Goal: Transaction & Acquisition: Purchase product/service

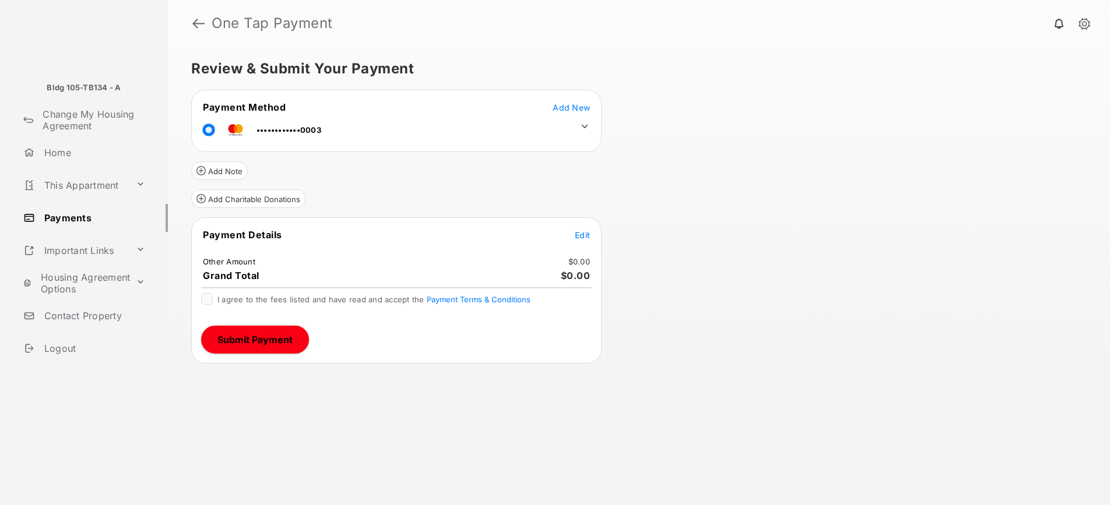
click at [576, 238] on span "Edit" at bounding box center [582, 235] width 15 height 10
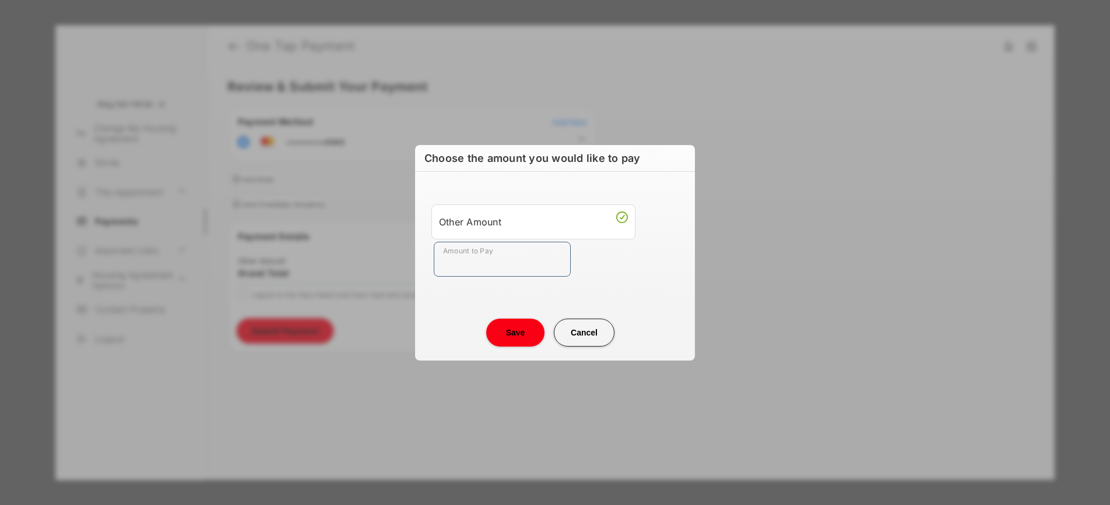
click at [528, 263] on input "Amount to Pay" at bounding box center [502, 259] width 137 height 35
type input "**"
click at [464, 311] on center "Save Cancel" at bounding box center [555, 328] width 252 height 37
click at [507, 328] on button "Save" at bounding box center [515, 333] width 58 height 28
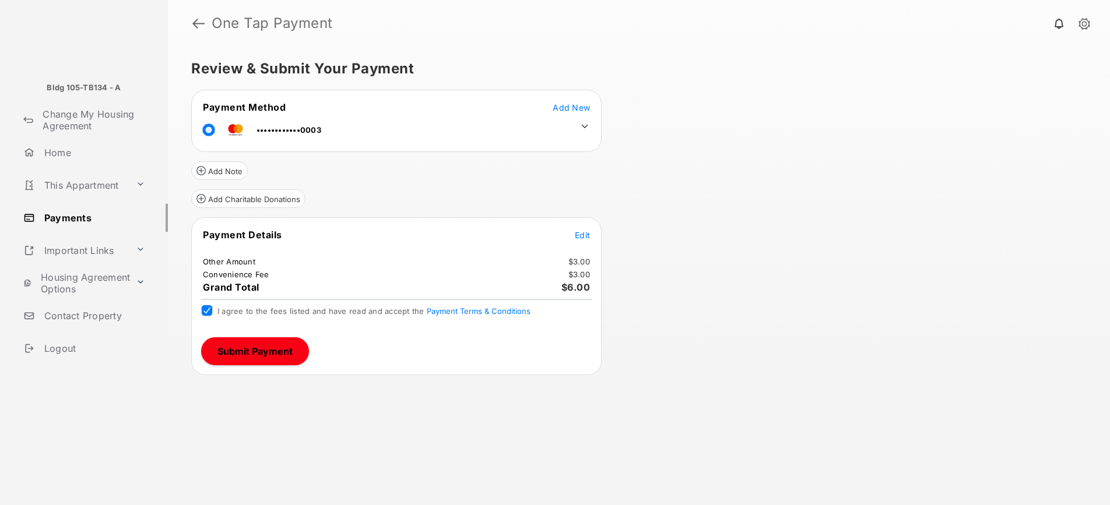
click at [249, 351] on button "Submit Payment" at bounding box center [255, 352] width 108 height 28
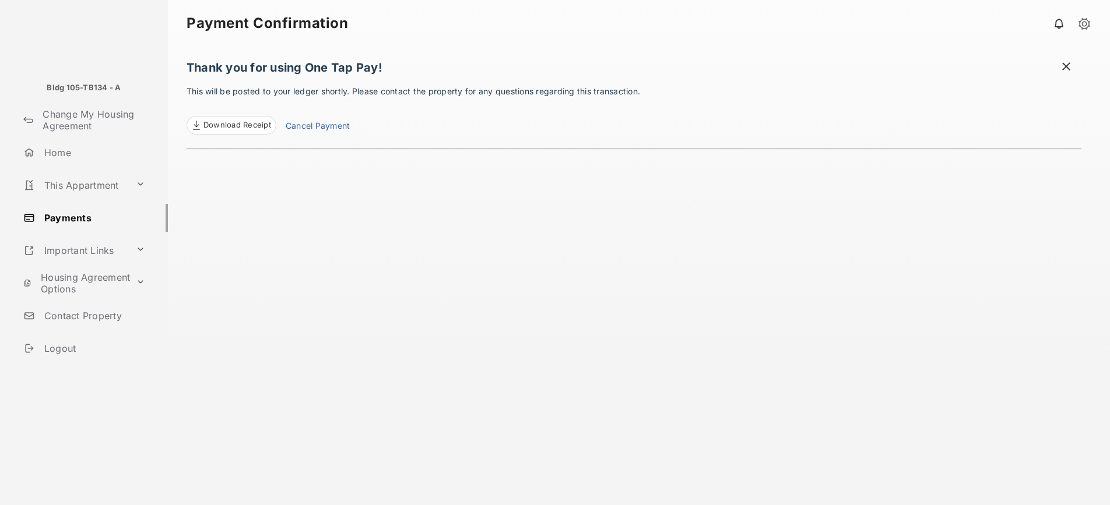
click at [307, 129] on link "Cancel Payment" at bounding box center [318, 126] width 64 height 15
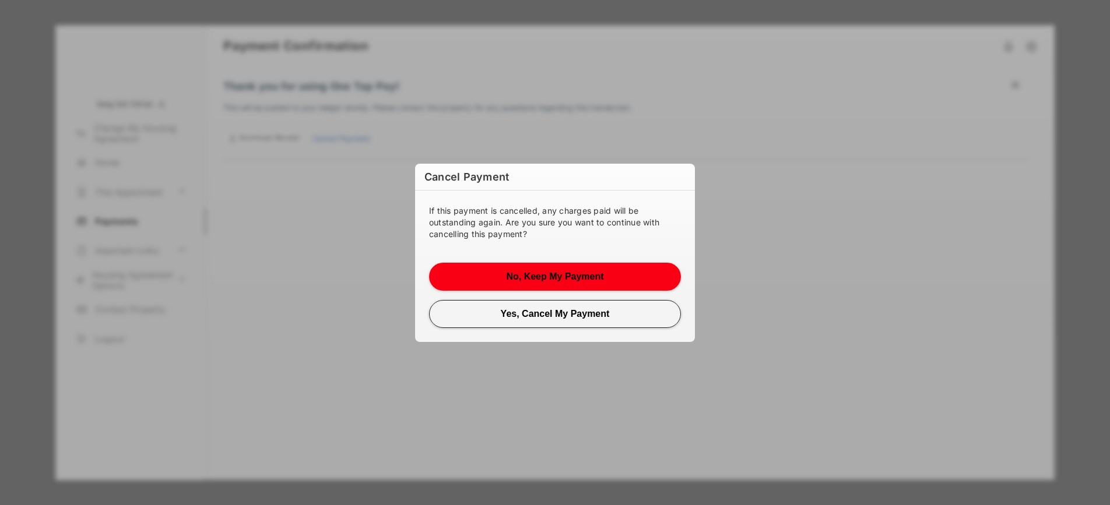
click at [586, 279] on button "No, Keep My Payment" at bounding box center [555, 277] width 252 height 28
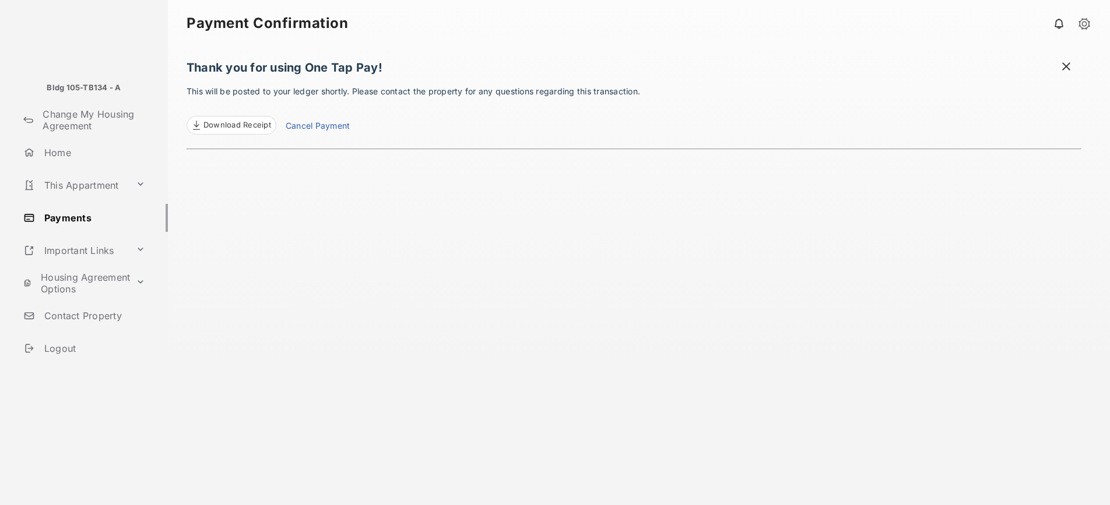
click at [88, 220] on link "Payments" at bounding box center [93, 218] width 149 height 28
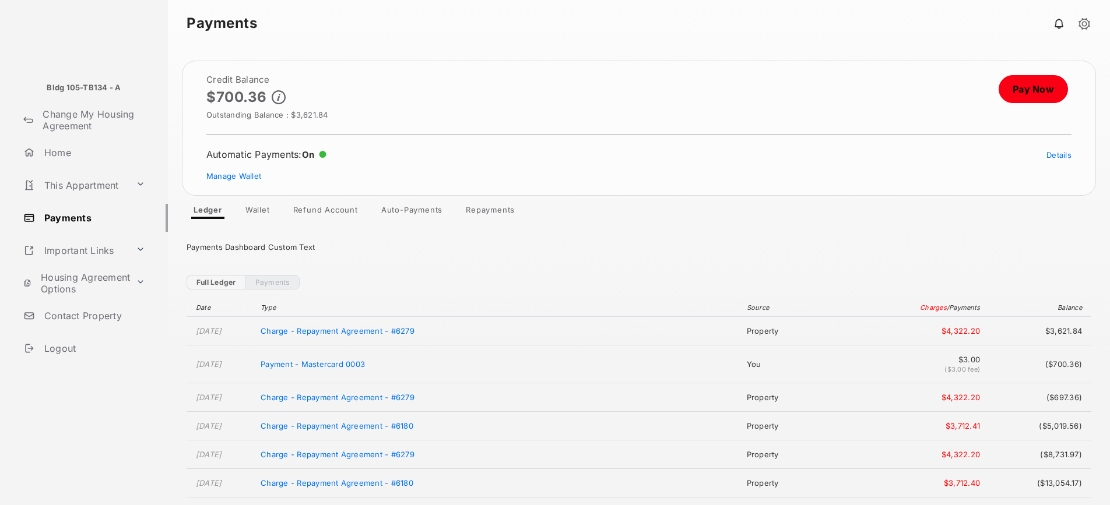
click at [1026, 100] on link "Pay Now" at bounding box center [1033, 89] width 69 height 28
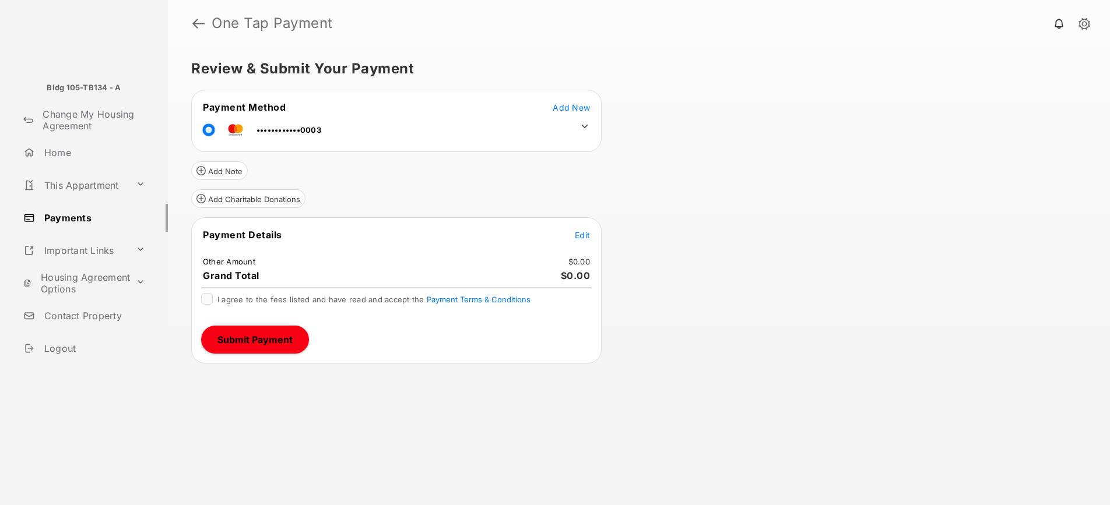
click at [583, 125] on icon at bounding box center [584, 126] width 10 height 10
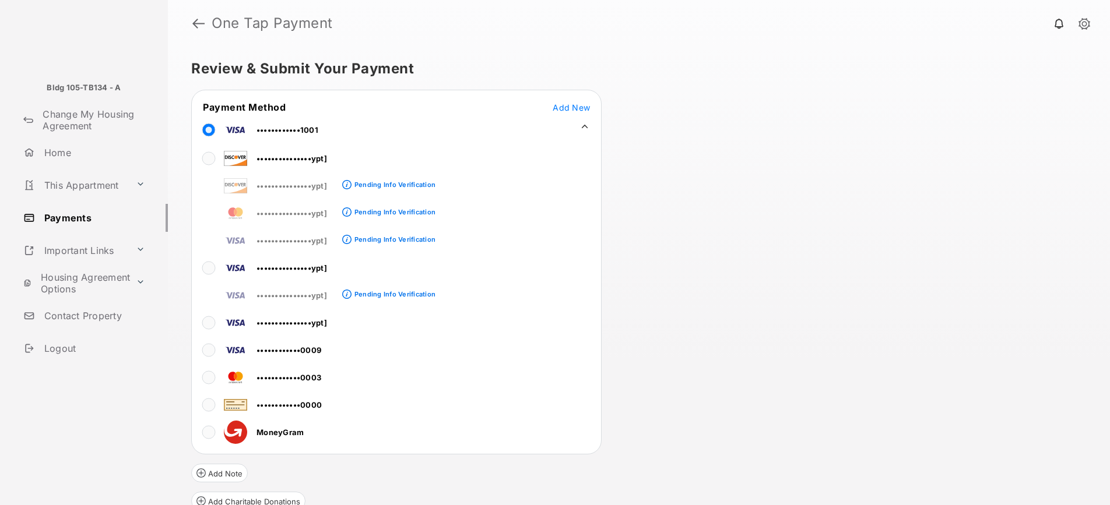
scroll to position [162, 0]
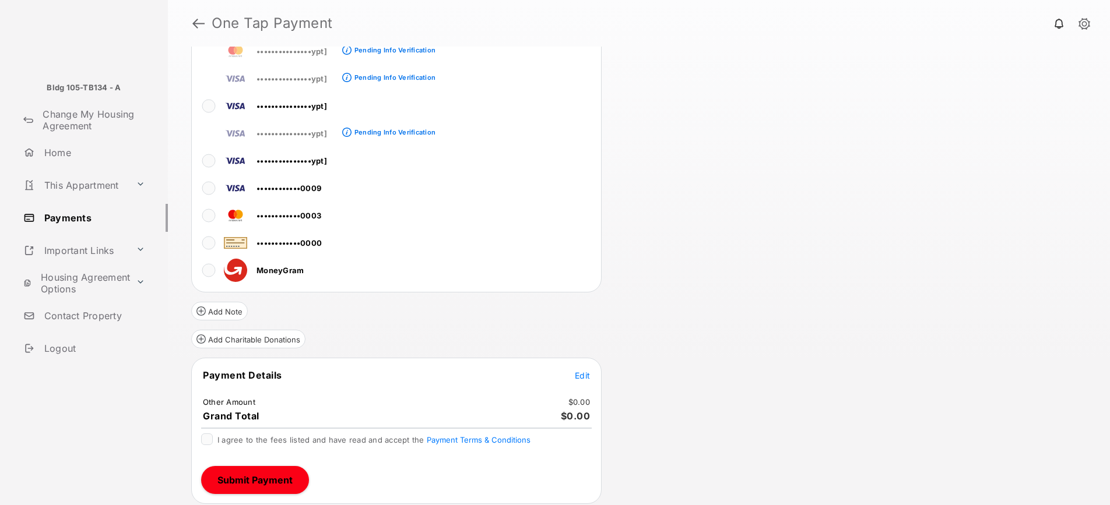
click at [588, 376] on span "Edit" at bounding box center [582, 376] width 15 height 10
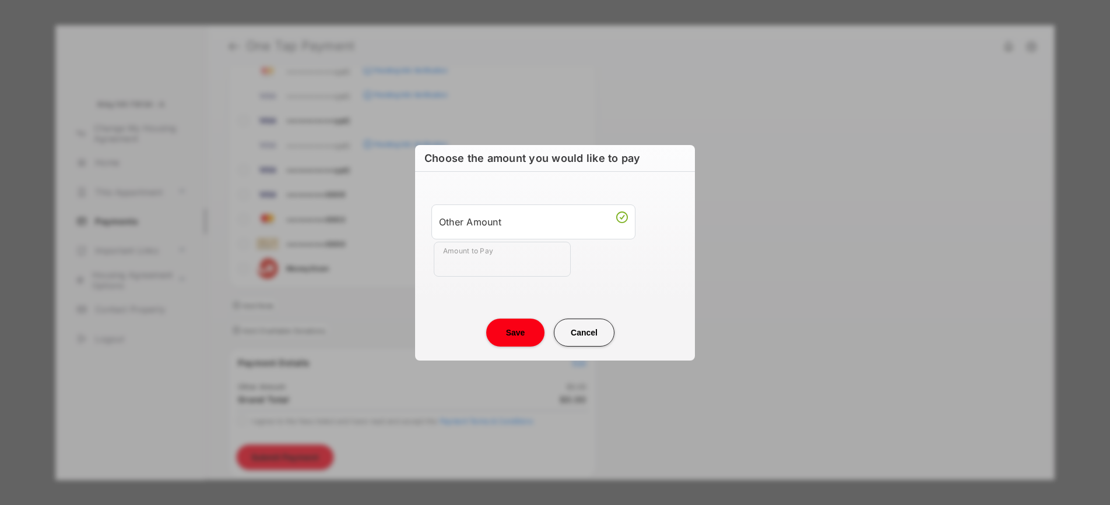
click at [492, 262] on input "Amount to Pay" at bounding box center [502, 259] width 137 height 35
type input "**"
click at [460, 324] on center "Save Cancel" at bounding box center [555, 328] width 252 height 37
click at [511, 336] on button "Save" at bounding box center [515, 333] width 58 height 28
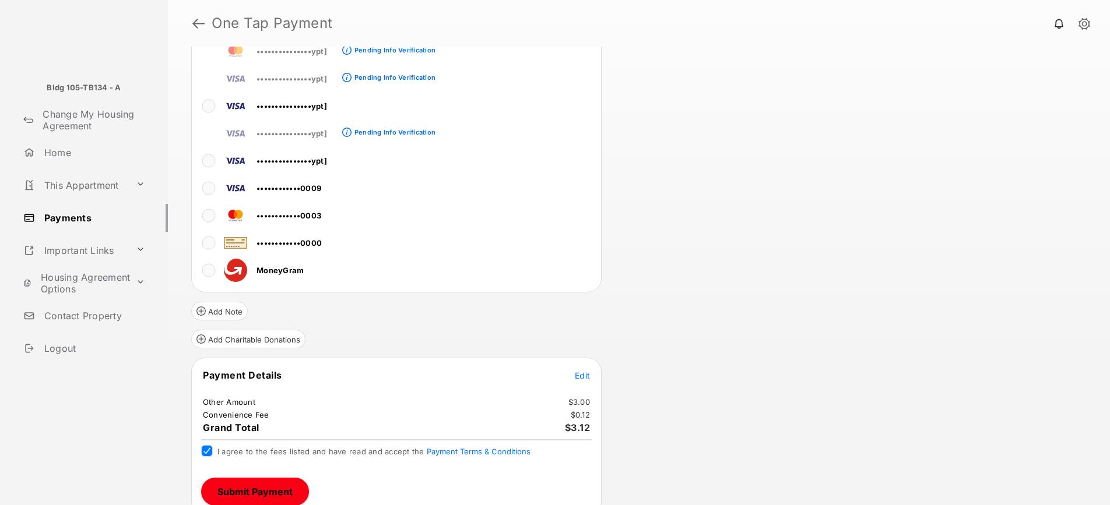
click at [248, 488] on button "Submit Payment" at bounding box center [255, 492] width 108 height 28
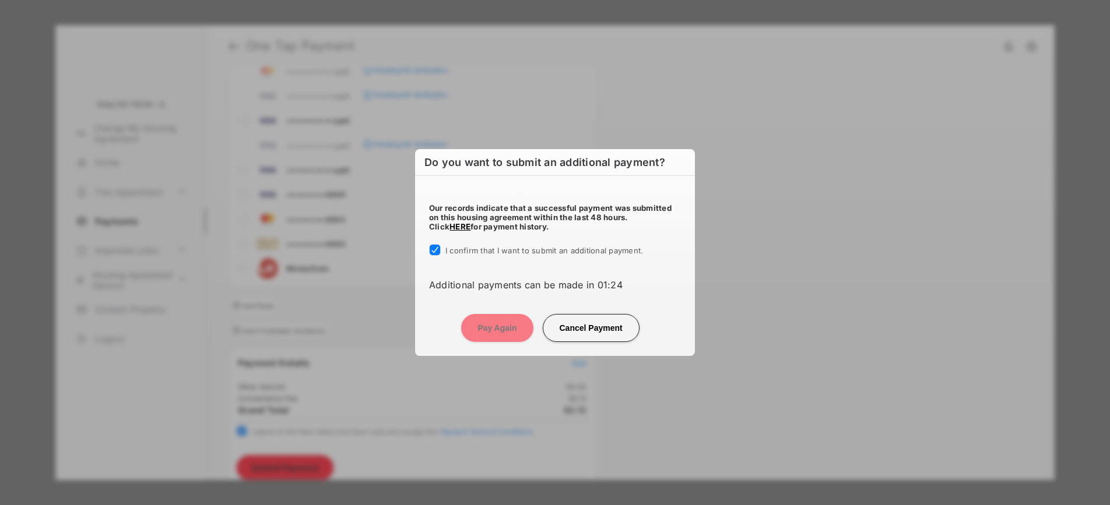
click at [596, 332] on button "Cancel Payment" at bounding box center [591, 328] width 97 height 28
